Goal: Information Seeking & Learning: Check status

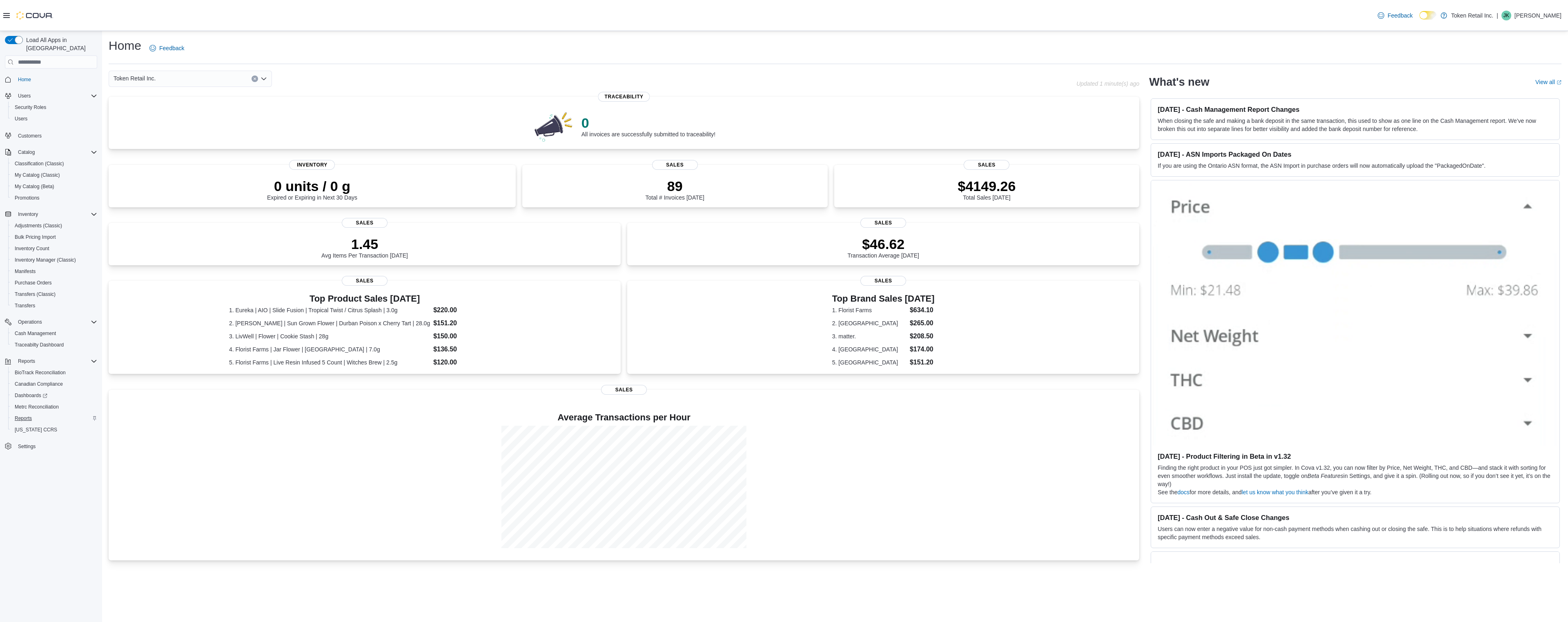
click at [30, 415] on span "Reports" at bounding box center [23, 418] width 17 height 7
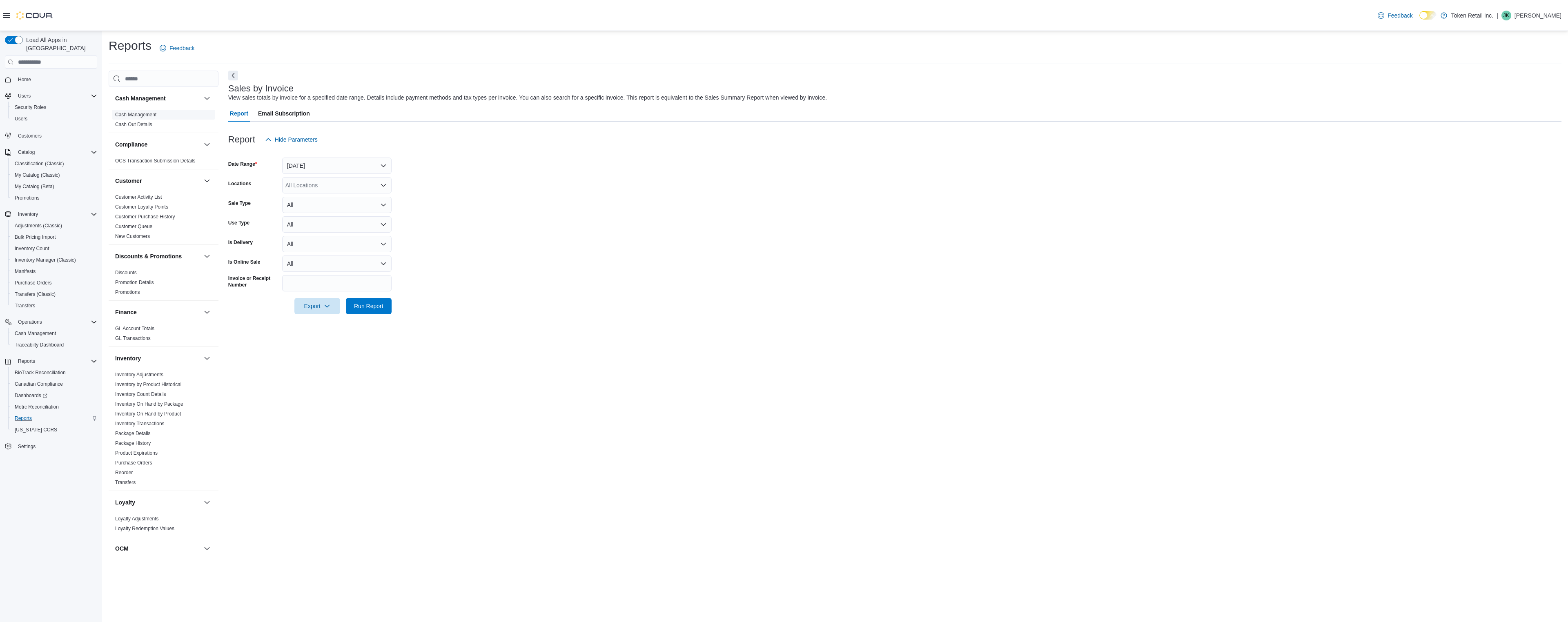
click at [152, 115] on link "Cash Management" at bounding box center [136, 114] width 41 height 5
click at [367, 232] on span "Run Report" at bounding box center [368, 227] width 36 height 16
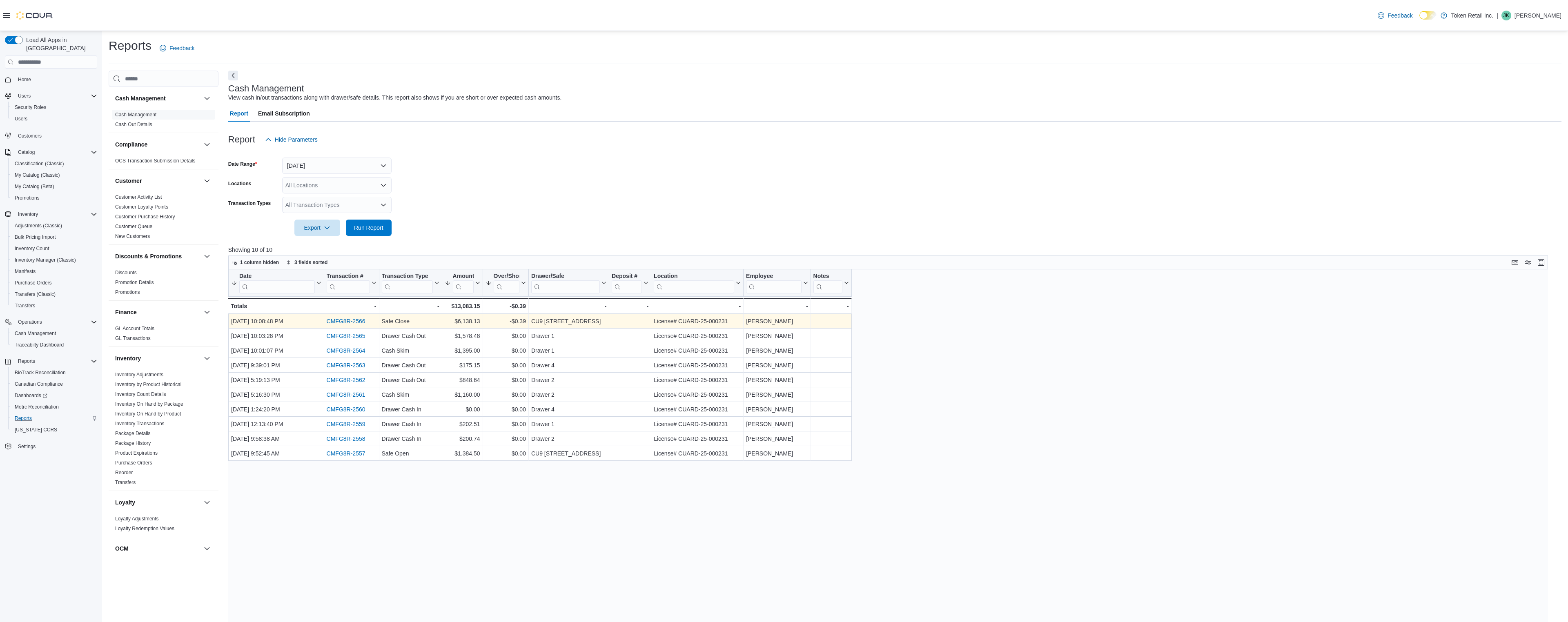
click at [349, 322] on link "CMFG8R-2566" at bounding box center [346, 321] width 39 height 7
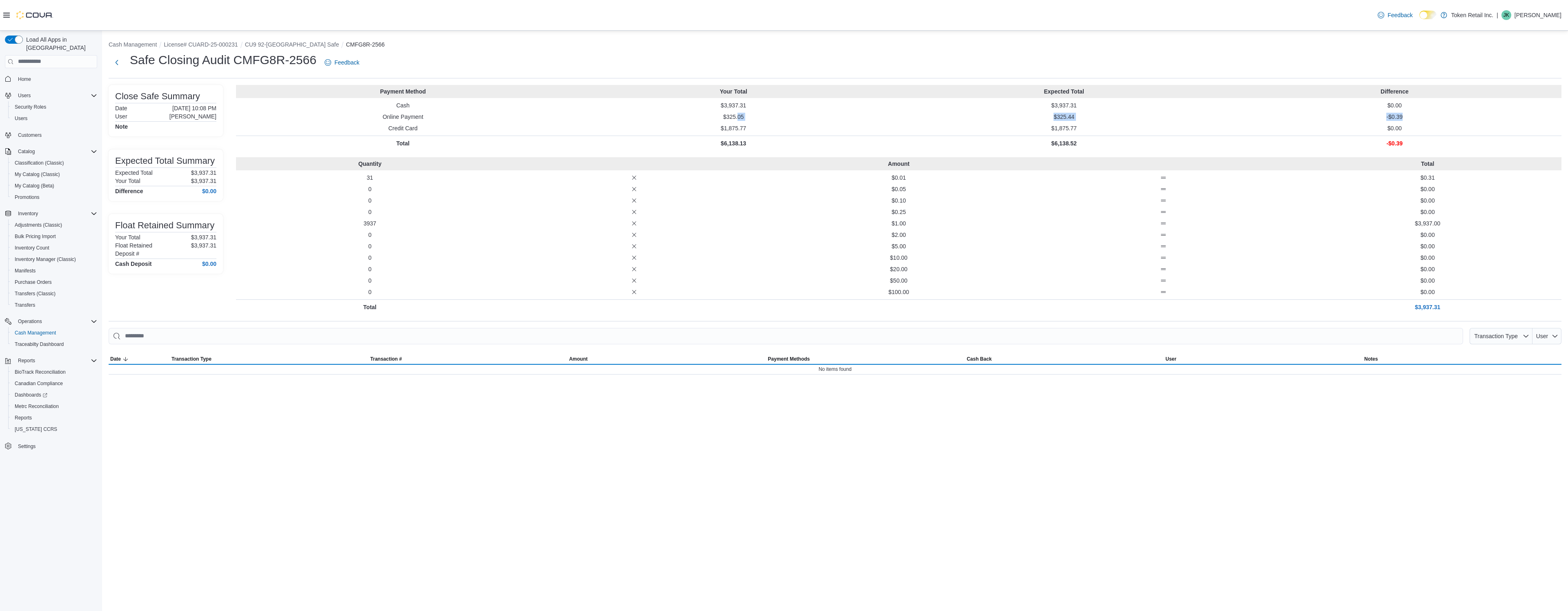
drag, startPoint x: 738, startPoint y: 118, endPoint x: 1413, endPoint y: 119, distance: 675.0
click at [1413, 119] on div "Online Payment $325.05 $325.44 -$0.39" at bounding box center [899, 116] width 1326 height 8
click at [1413, 119] on p "-$0.39" at bounding box center [1395, 116] width 327 height 8
